Goal: Task Accomplishment & Management: Manage account settings

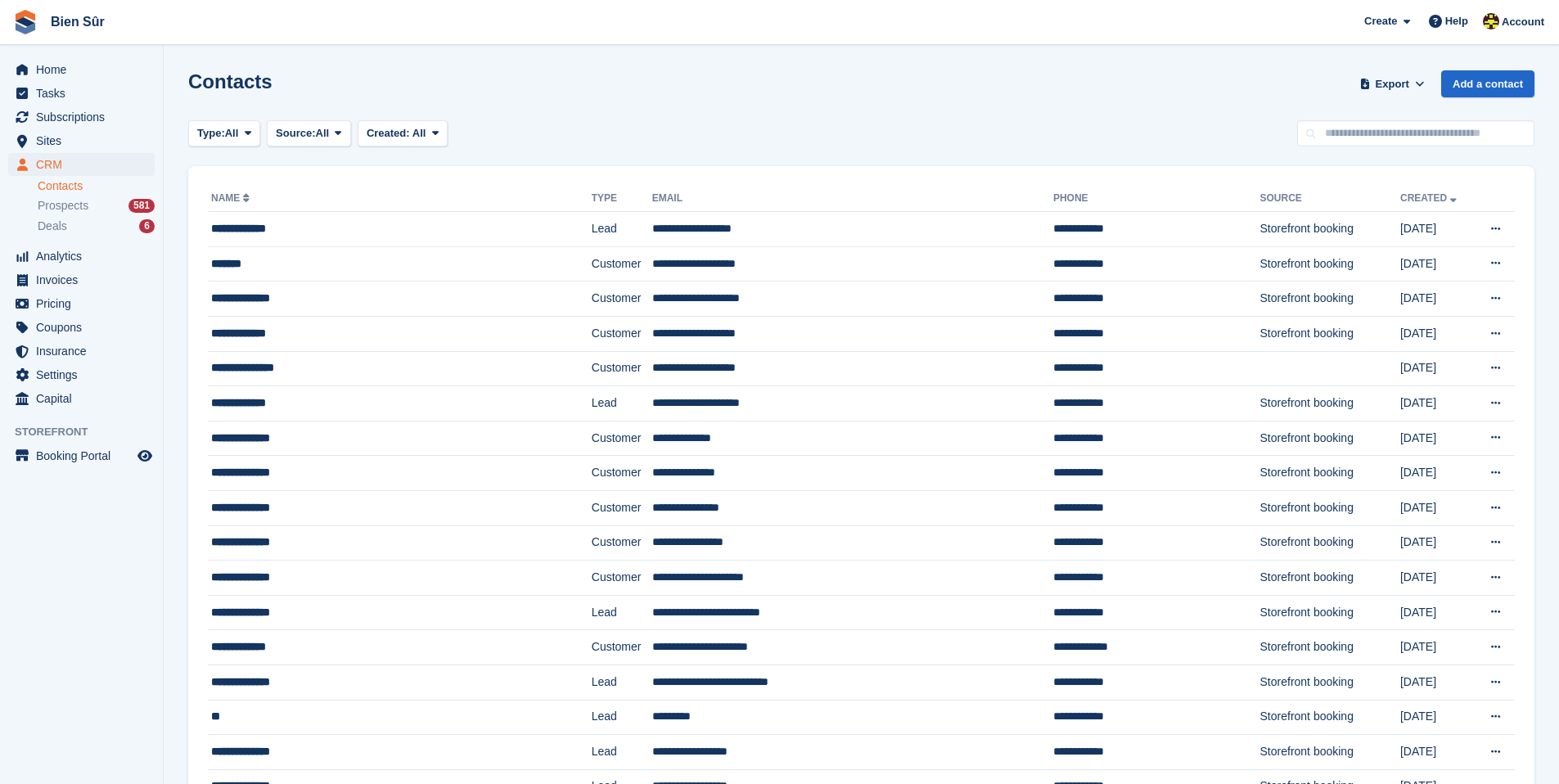
click at [58, 144] on span "Sites" at bounding box center [85, 140] width 98 height 23
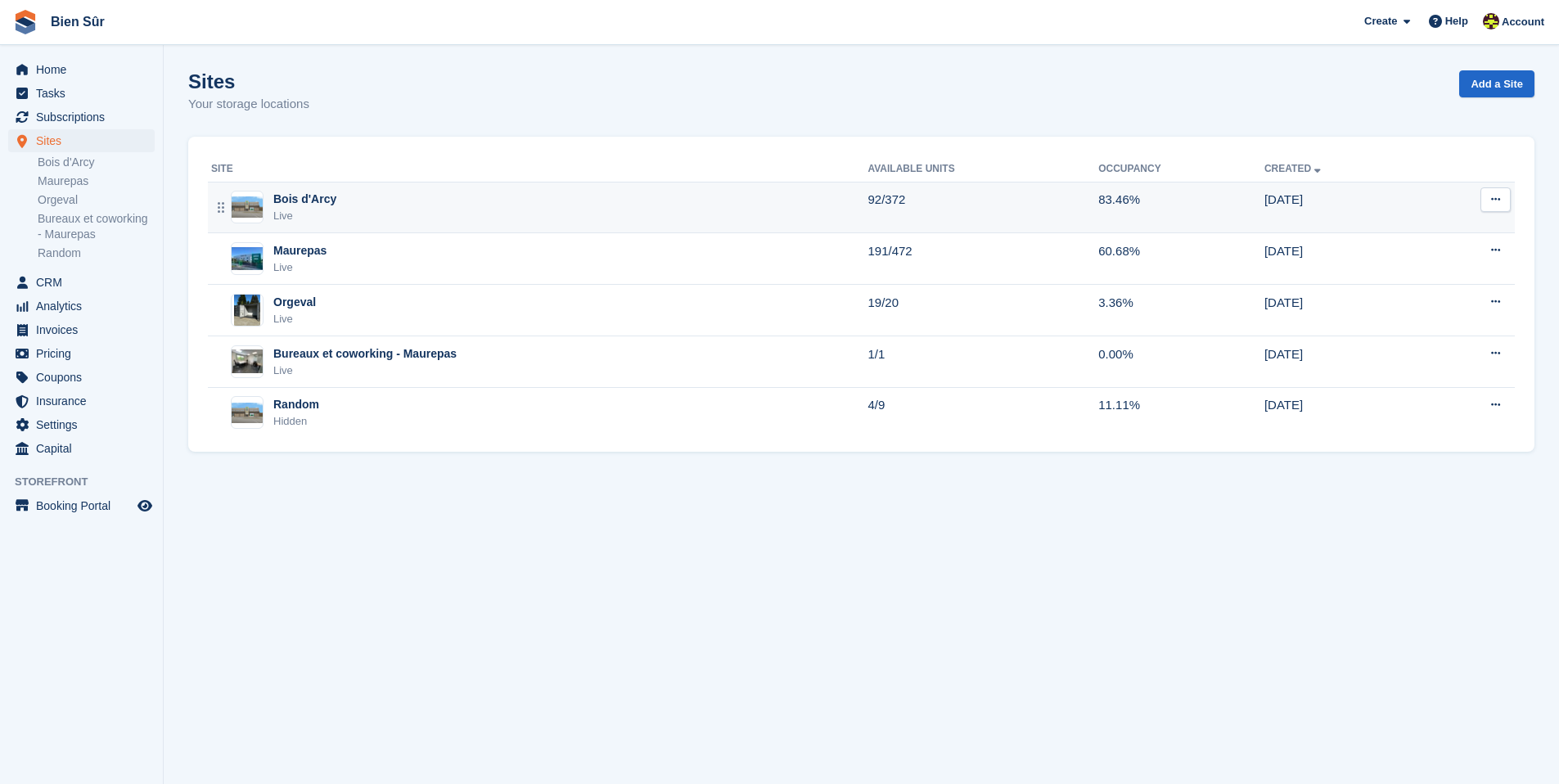
click at [452, 195] on div "Bois d'Arcy Live" at bounding box center [539, 207] width 656 height 34
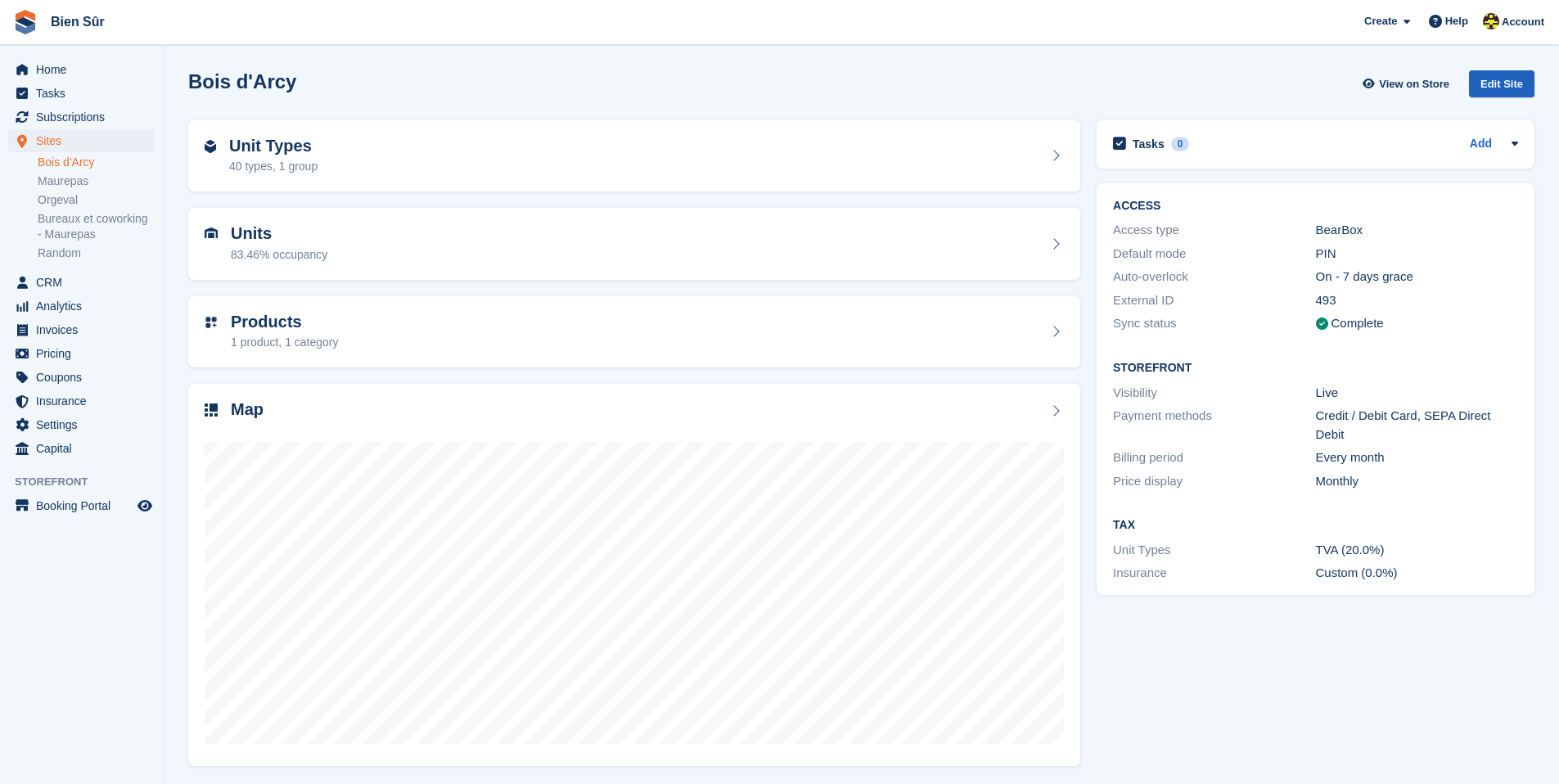
click at [1493, 87] on div "Edit Site" at bounding box center [1502, 84] width 65 height 27
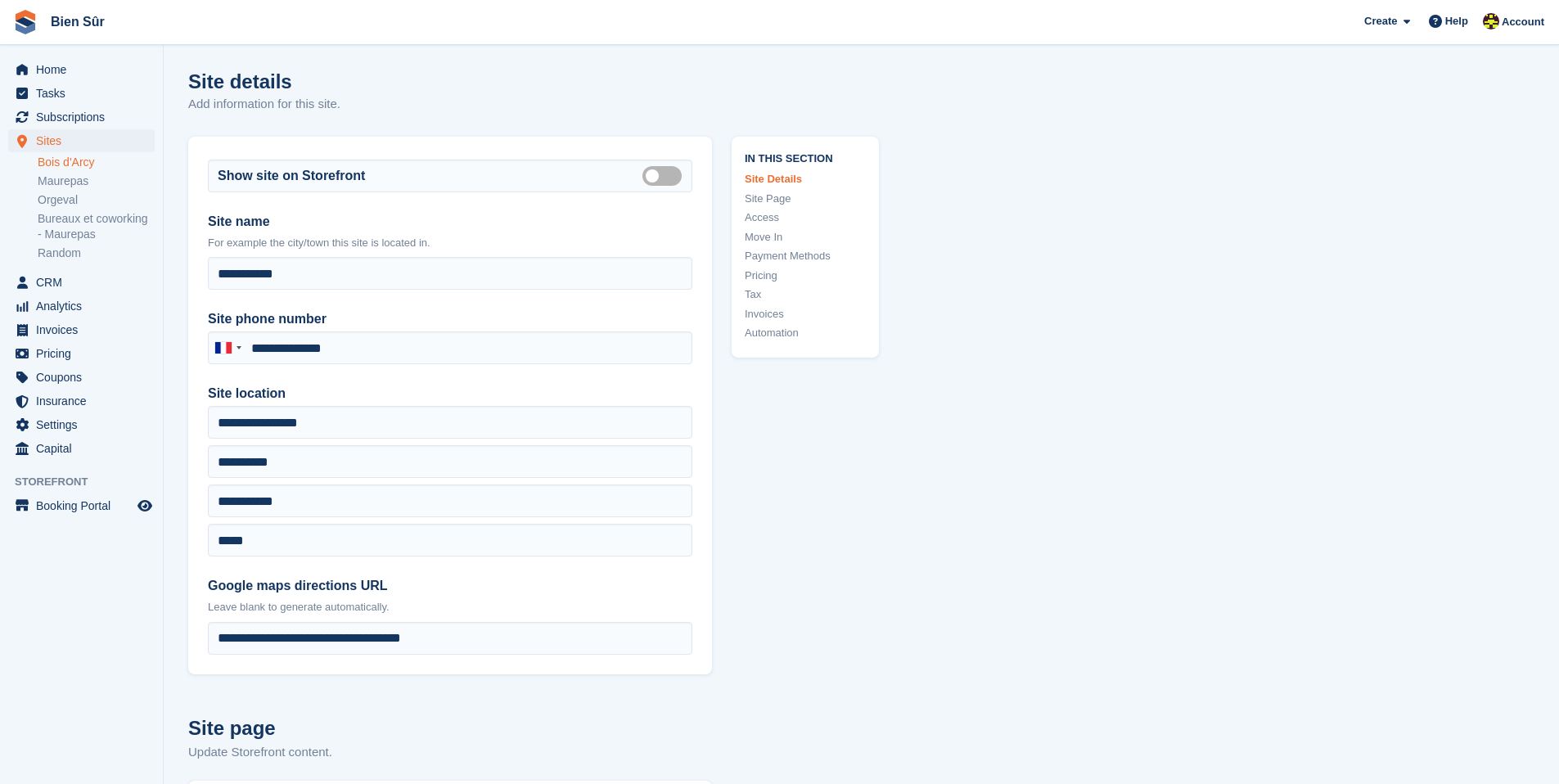
click at [760, 276] on link "Pricing" at bounding box center [805, 276] width 121 height 16
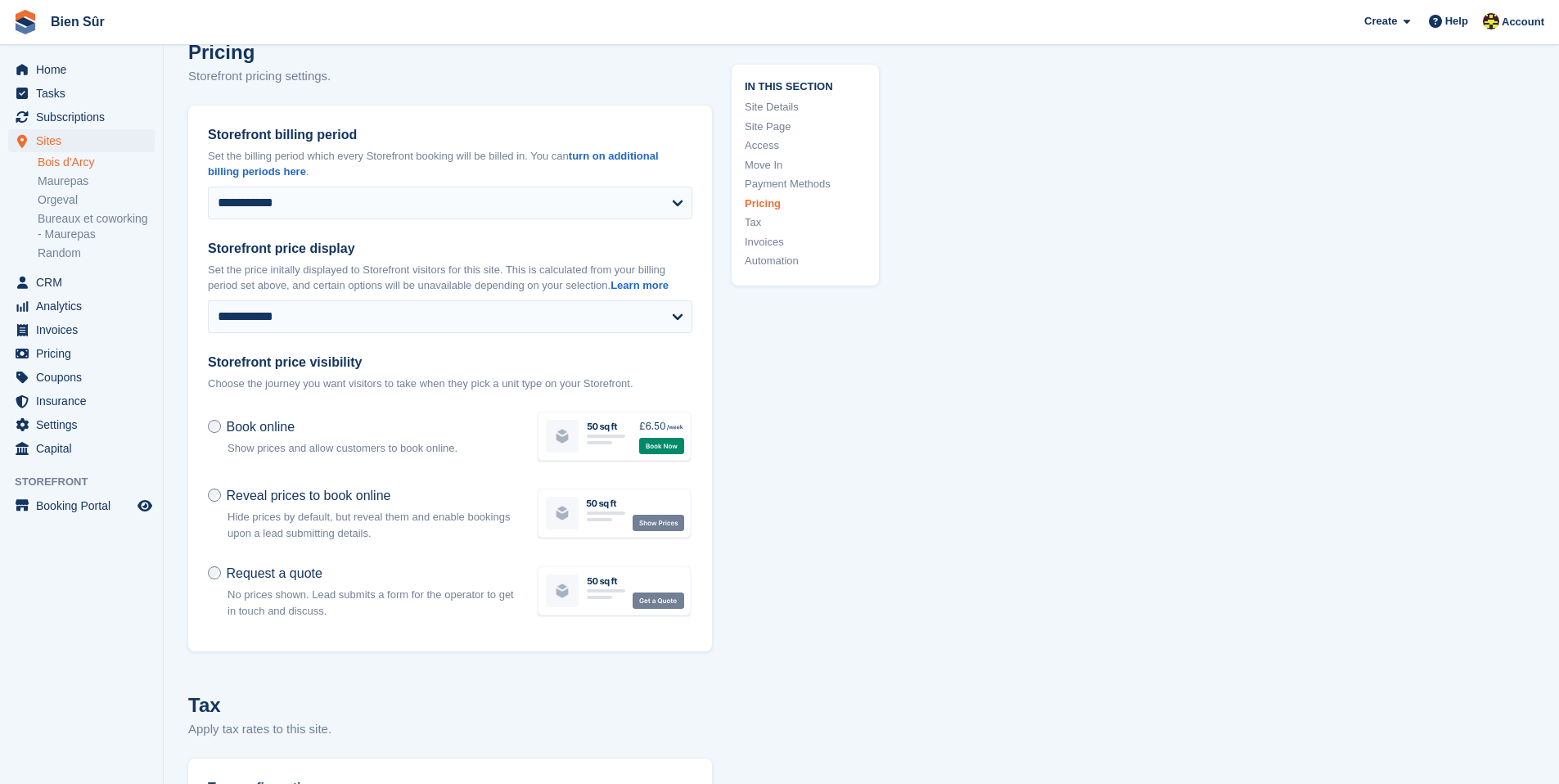
scroll to position [6633, 0]
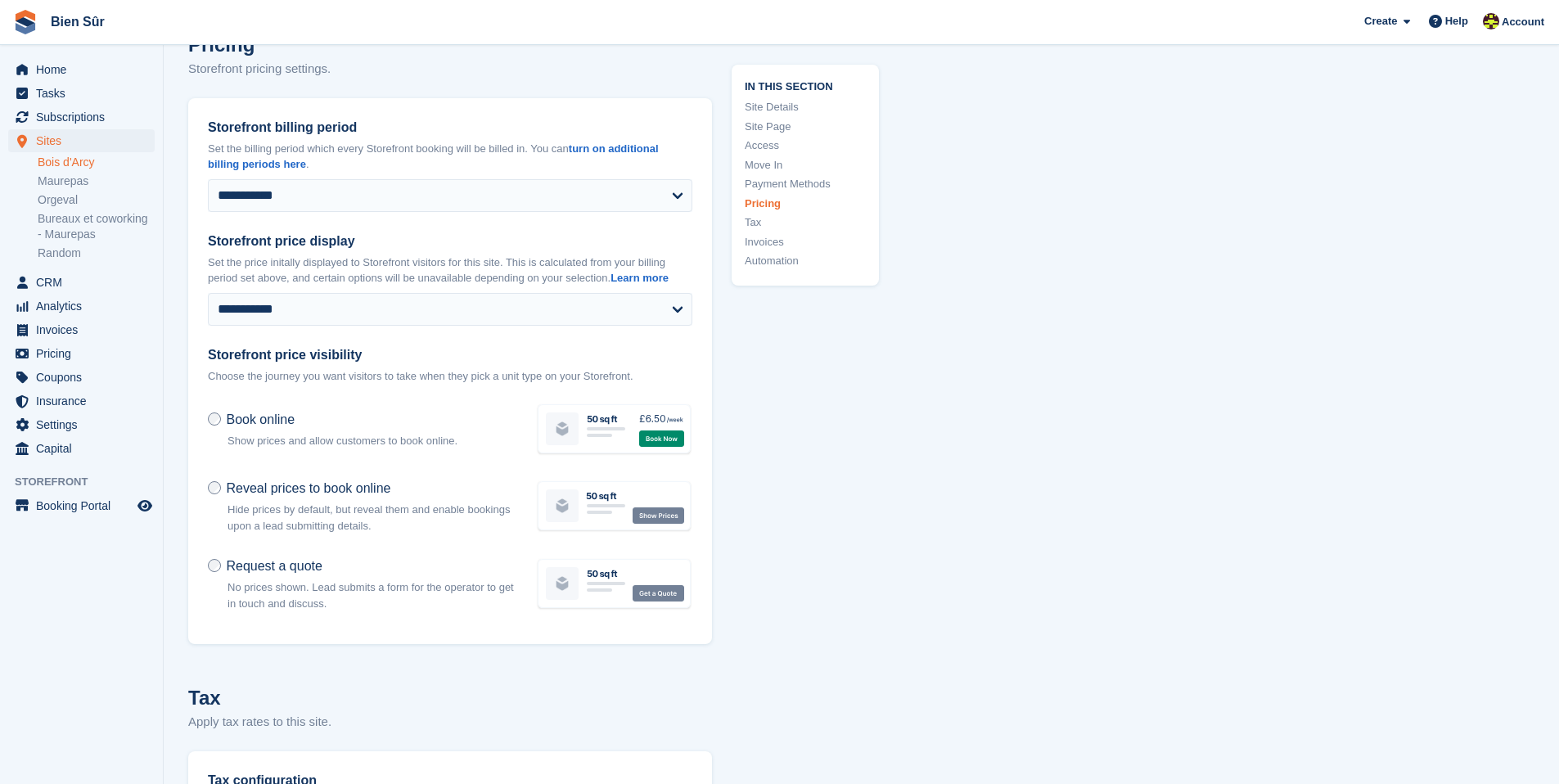
click at [430, 533] on p "Hide prices by default, but reveal them and enable bookings upon a lead submitt…" at bounding box center [372, 517] width 289 height 32
drag, startPoint x: 431, startPoint y: 557, endPoint x: 231, endPoint y: 540, distance: 200.7
click at [231, 533] on p "Hide prices by default, but reveal them and enable bookings upon a lead submitt…" at bounding box center [372, 517] width 289 height 32
copy div "Hide prices by default, but reveal them and enable bookings upon a lead submitt…"
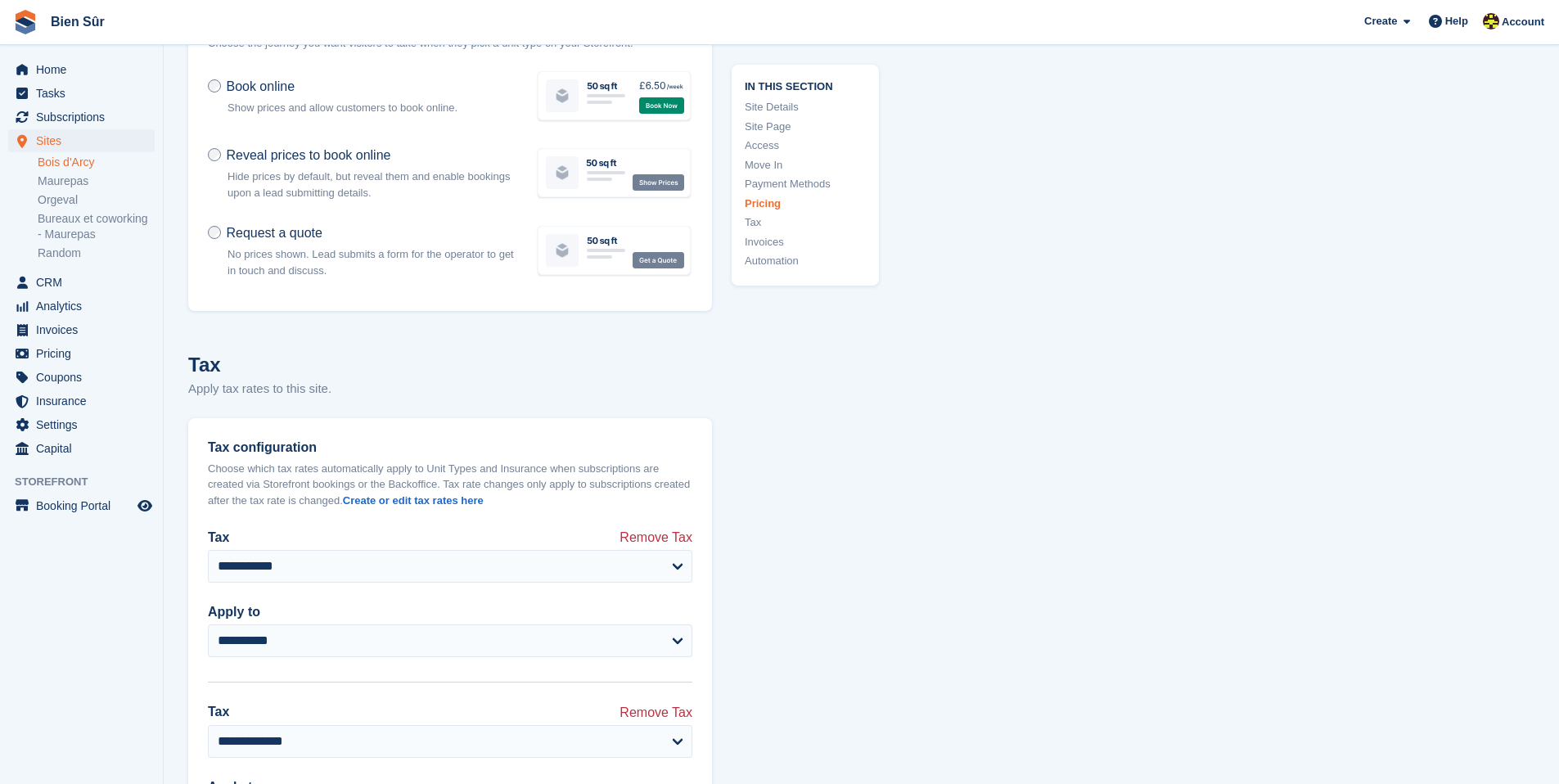
scroll to position [6614, 0]
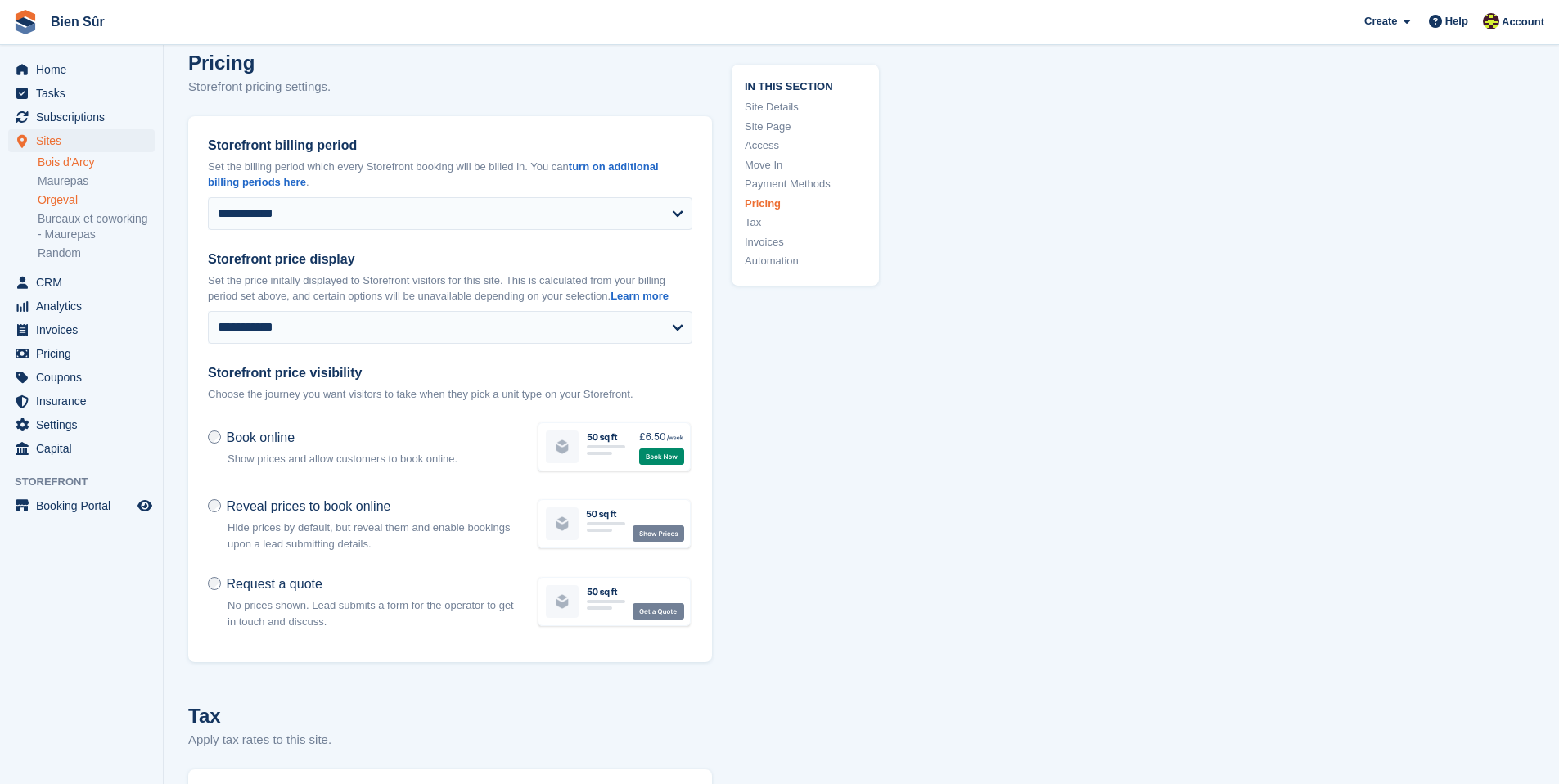
click at [62, 197] on link "Orgeval" at bounding box center [95, 200] width 117 height 15
